Goal: Use online tool/utility: Utilize a website feature to perform a specific function

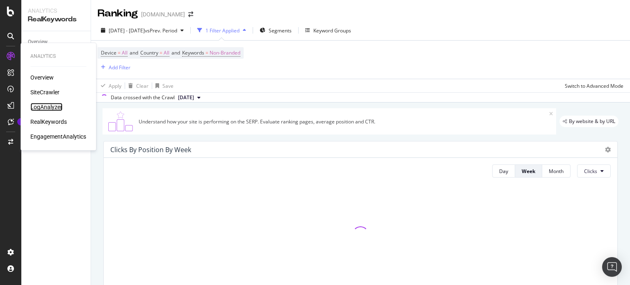
click at [45, 107] on div "LogAnalyzer" at bounding box center [46, 107] width 32 height 8
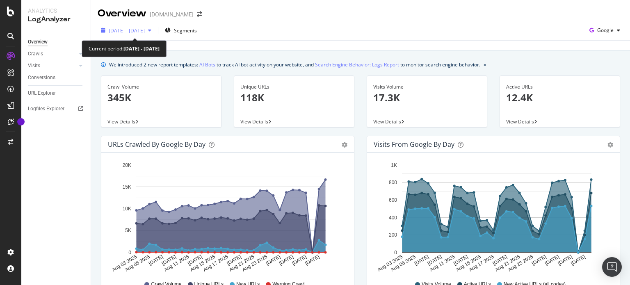
click at [145, 28] on span "[DATE] - [DATE]" at bounding box center [127, 30] width 36 height 7
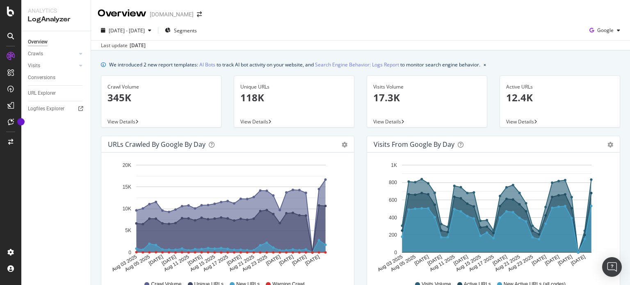
click at [265, 47] on div "Last update [DATE]" at bounding box center [360, 45] width 539 height 10
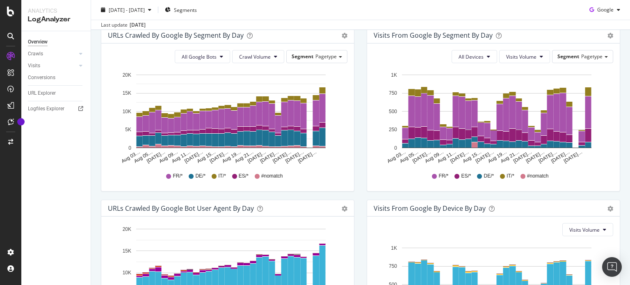
scroll to position [398, 0]
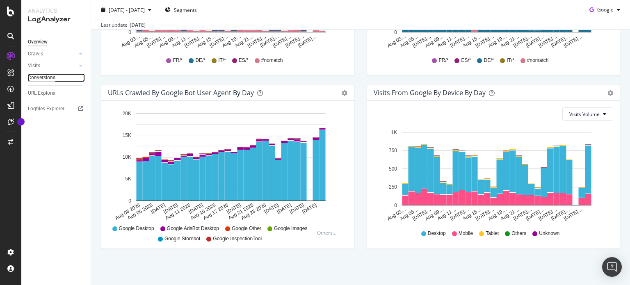
click at [43, 79] on div "Conversions" at bounding box center [41, 77] width 27 height 9
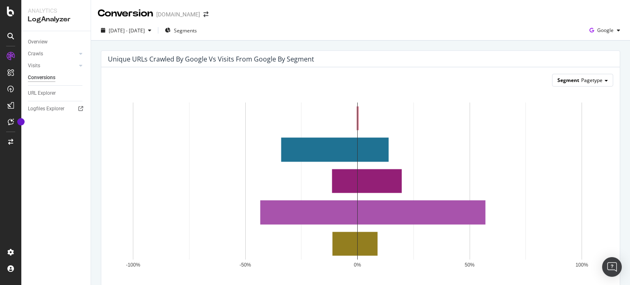
click at [589, 84] on div "Segment Pagetype" at bounding box center [582, 80] width 60 height 12
click at [568, 89] on div "Pagetype" at bounding box center [576, 91] width 66 height 11
click at [581, 80] on span "Pagetype" at bounding box center [591, 80] width 21 height 7
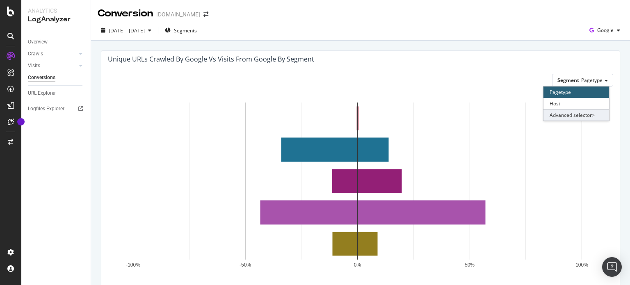
click at [574, 113] on div "Advanced selector >" at bounding box center [576, 114] width 66 height 11
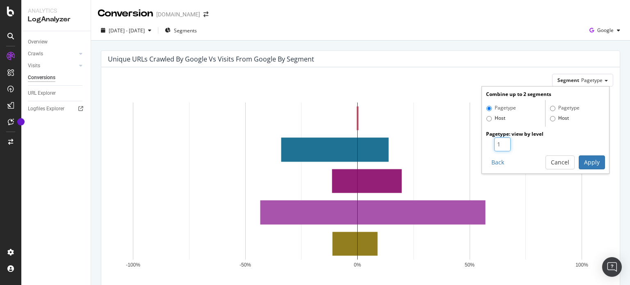
click at [498, 139] on input "1" at bounding box center [502, 144] width 16 height 14
type input "2"
click at [500, 143] on input "2" at bounding box center [502, 144] width 16 height 14
click at [589, 161] on button "Apply" at bounding box center [591, 162] width 26 height 14
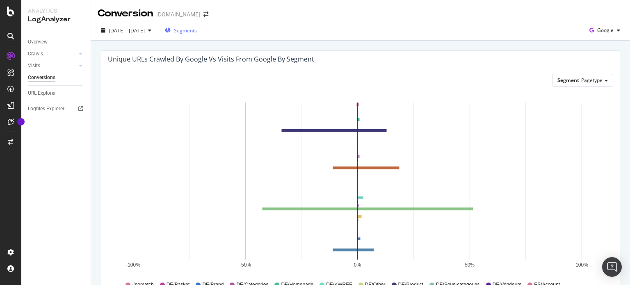
click at [197, 29] on span "Segments" at bounding box center [185, 30] width 23 height 7
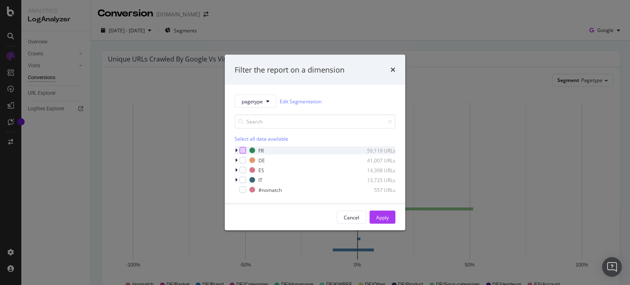
click at [245, 150] on div "modal" at bounding box center [242, 150] width 7 height 7
click at [378, 215] on div "Apply" at bounding box center [382, 217] width 13 height 7
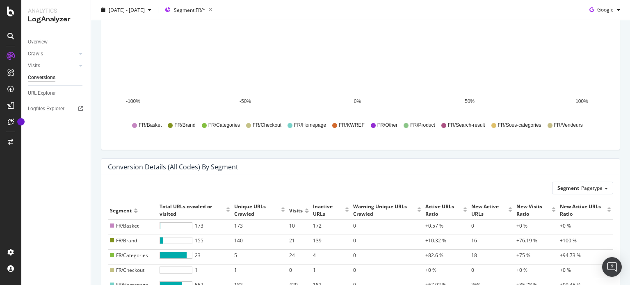
scroll to position [313, 0]
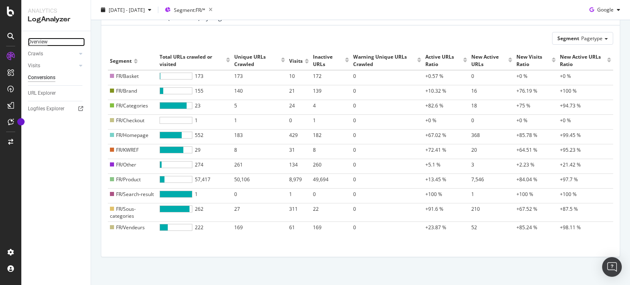
click at [41, 41] on div "Overview" at bounding box center [38, 42] width 20 height 9
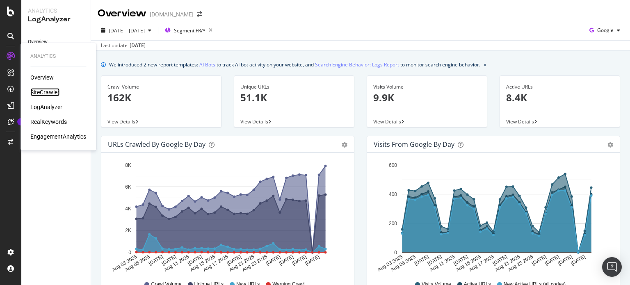
click at [41, 90] on div "SiteCrawler" at bounding box center [44, 92] width 29 height 8
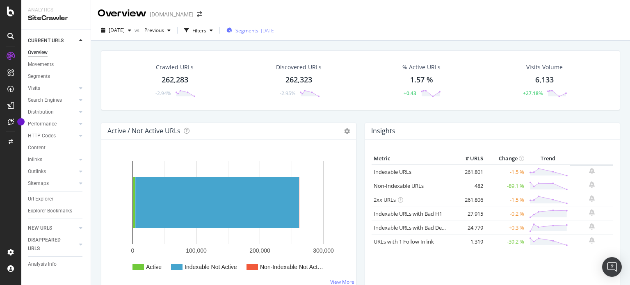
click at [258, 30] on span "Segments" at bounding box center [246, 30] width 23 height 7
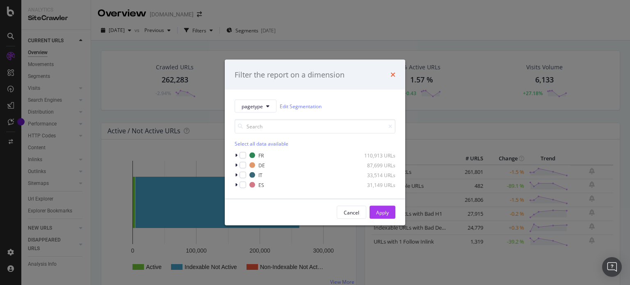
click at [392, 78] on icon "times" at bounding box center [392, 74] width 5 height 7
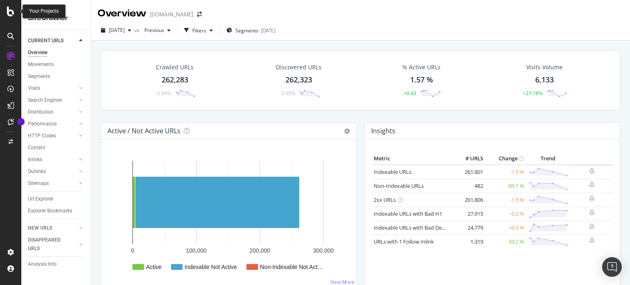
click at [11, 7] on icon at bounding box center [10, 12] width 7 height 10
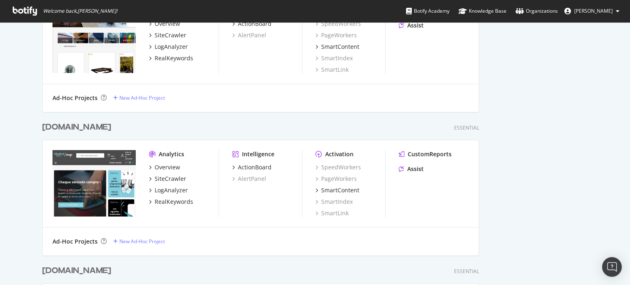
scroll to position [370, 0]
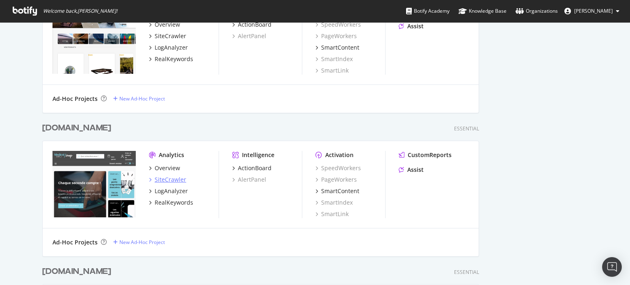
click at [167, 181] on div "SiteCrawler" at bounding box center [171, 179] width 32 height 8
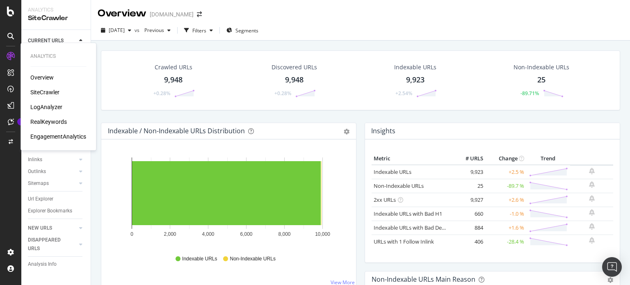
click at [48, 91] on div "SiteCrawler" at bounding box center [44, 92] width 29 height 8
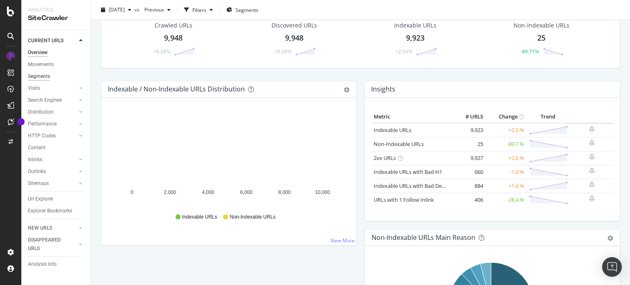
scroll to position [21, 0]
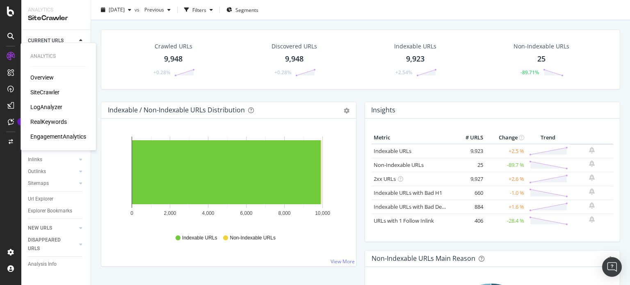
click at [43, 75] on div "Overview" at bounding box center [41, 77] width 23 height 8
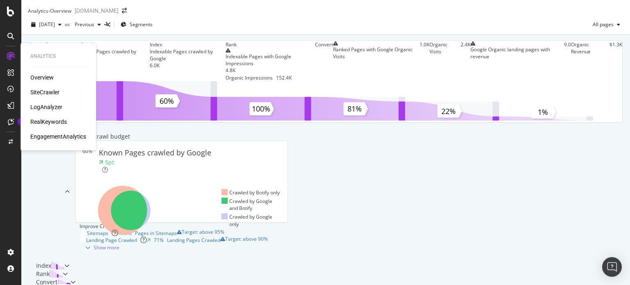
click at [53, 92] on div "SiteCrawler" at bounding box center [44, 92] width 29 height 8
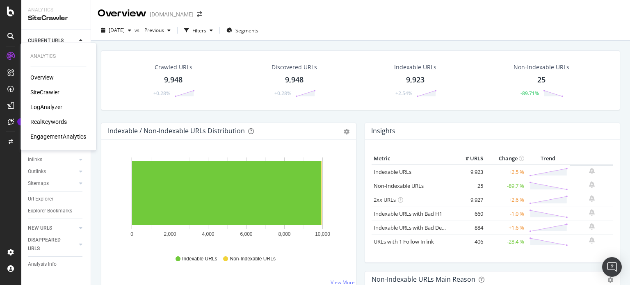
click at [44, 107] on div "LogAnalyzer" at bounding box center [46, 107] width 32 height 8
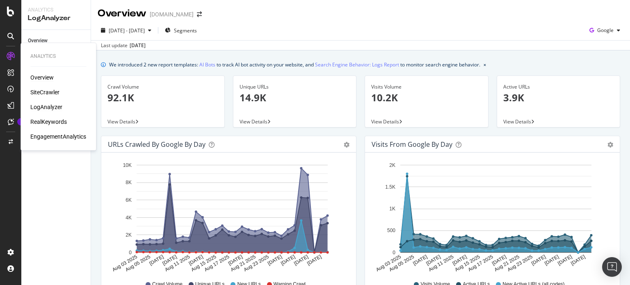
click at [42, 77] on div "Overview" at bounding box center [41, 77] width 23 height 8
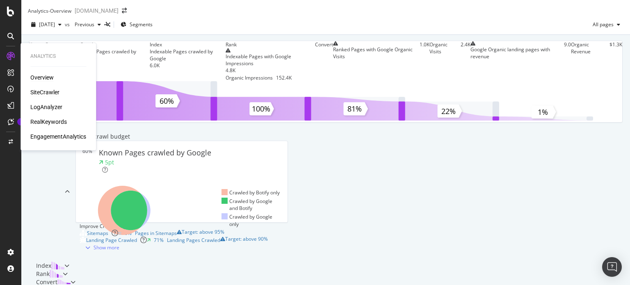
click at [52, 92] on div "SiteCrawler" at bounding box center [44, 92] width 29 height 8
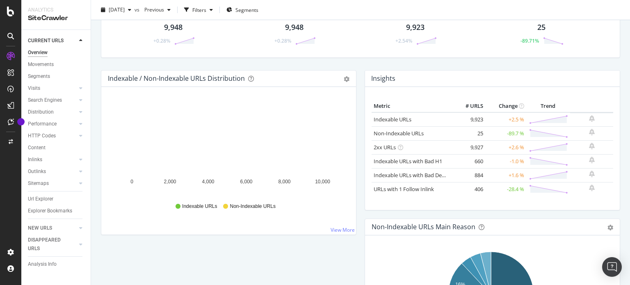
scroll to position [72, 0]
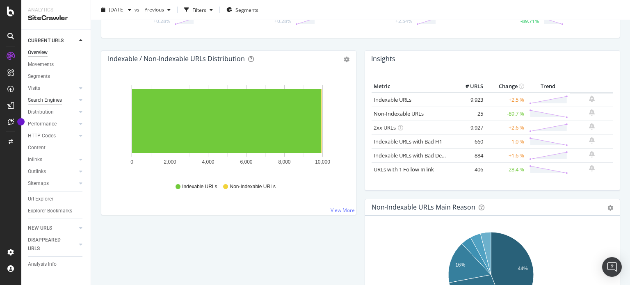
click at [45, 100] on div "Search Engines" at bounding box center [45, 100] width 34 height 9
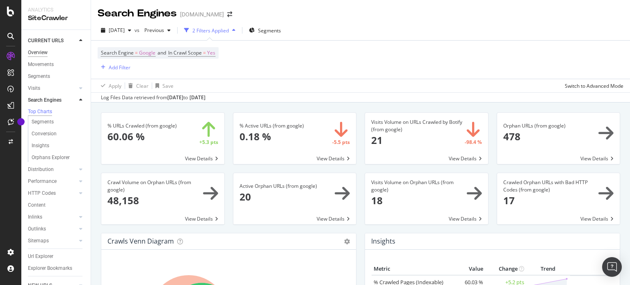
click at [37, 52] on div "Overview" at bounding box center [38, 52] width 20 height 9
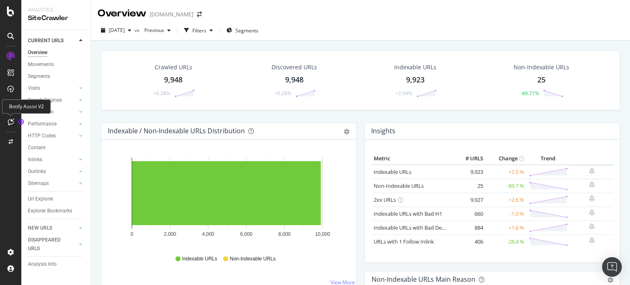
click at [9, 122] on icon at bounding box center [11, 121] width 6 height 7
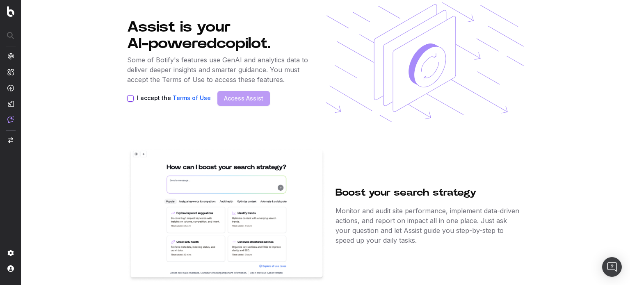
click at [126, 98] on section "Assist is your AI-powered copilot. Some of Botify's features use GenAI and anal…" at bounding box center [325, 142] width 608 height 285
click at [130, 98] on button "I accept the Terms of Use" at bounding box center [130, 98] width 7 height 7
click at [243, 100] on link "Access Assist" at bounding box center [243, 98] width 39 height 8
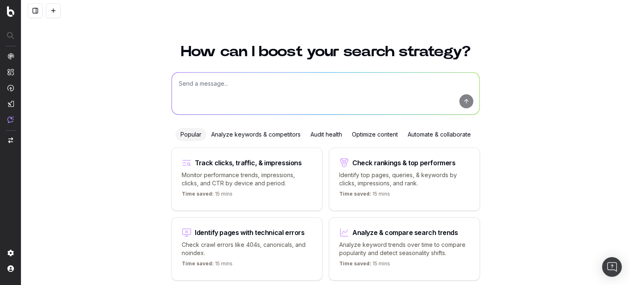
click at [315, 130] on div "Audit health" at bounding box center [325, 134] width 41 height 13
click at [362, 136] on div "Optimize content" at bounding box center [375, 134] width 56 height 13
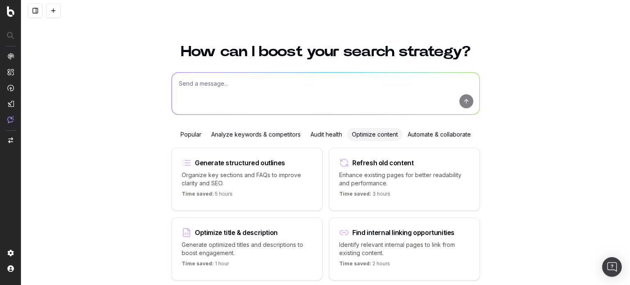
click at [321, 136] on div "Audit health" at bounding box center [325, 134] width 41 height 13
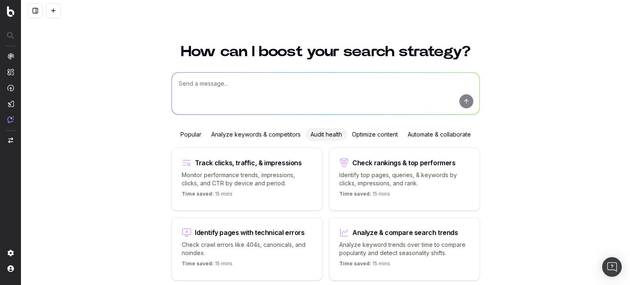
click at [357, 134] on div "Optimize content" at bounding box center [375, 134] width 56 height 13
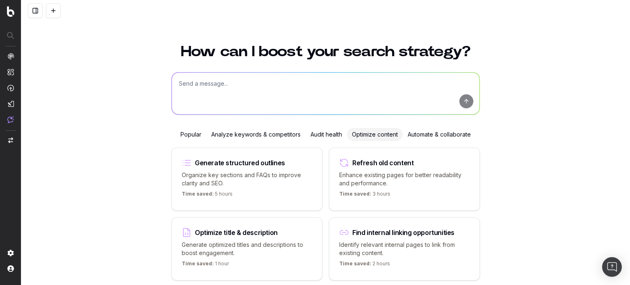
click at [325, 136] on div "Audit health" at bounding box center [325, 134] width 41 height 13
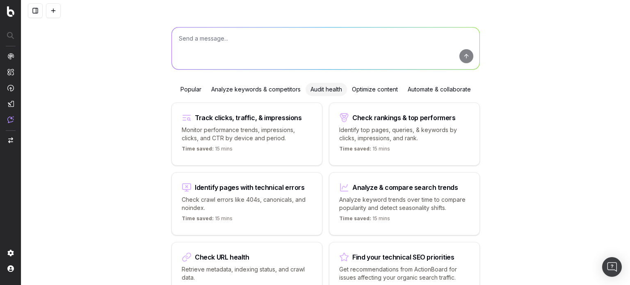
scroll to position [102, 0]
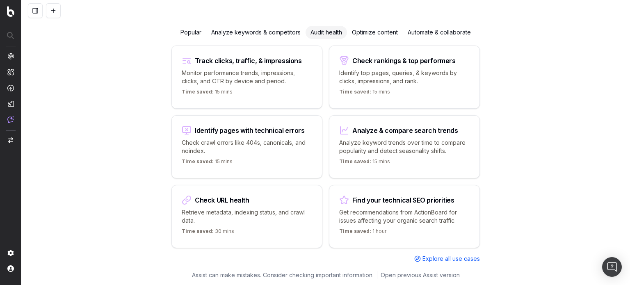
click at [223, 197] on div "Check URL health" at bounding box center [222, 200] width 55 height 7
type textarea "Tell me the SEO performance of"
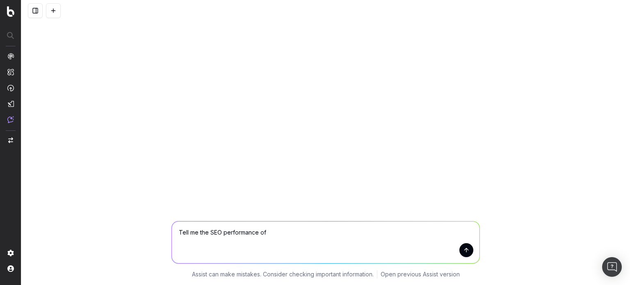
scroll to position [0, 0]
click at [285, 233] on textarea "Tell me the SEO performance of" at bounding box center [325, 242] width 307 height 42
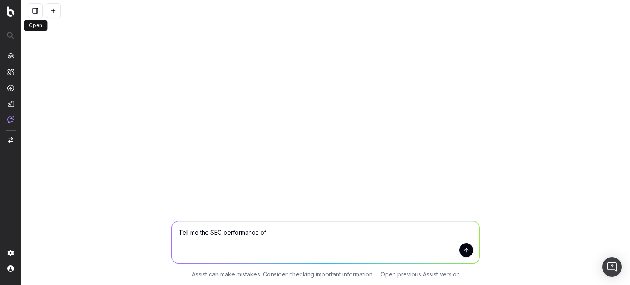
click at [35, 9] on button at bounding box center [35, 10] width 15 height 15
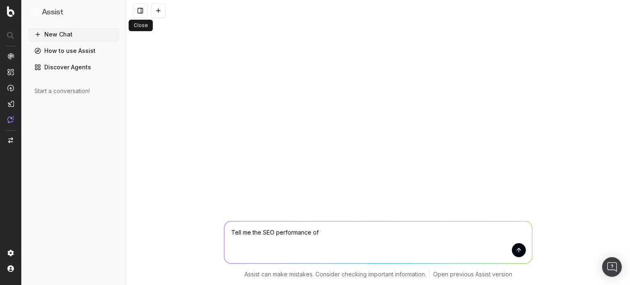
click at [137, 9] on button at bounding box center [140, 10] width 15 height 15
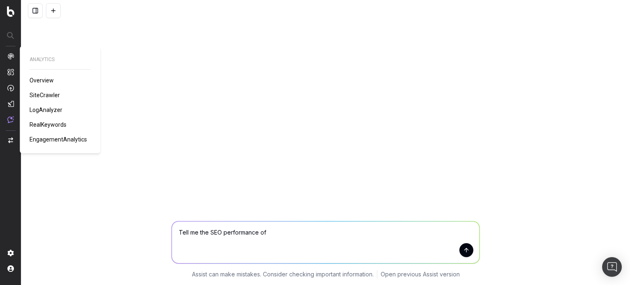
click at [41, 92] on span "SiteCrawler" at bounding box center [45, 95] width 30 height 7
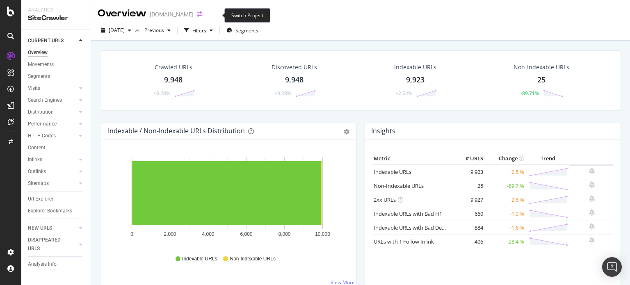
click at [202, 16] on icon "arrow-right-arrow-left" at bounding box center [199, 14] width 5 height 6
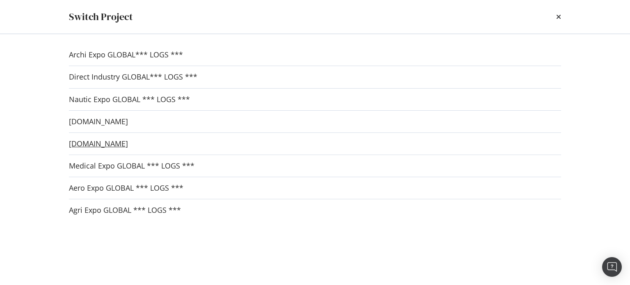
click at [98, 140] on link "[DOMAIN_NAME]" at bounding box center [98, 143] width 59 height 9
